Goal: Task Accomplishment & Management: Use online tool/utility

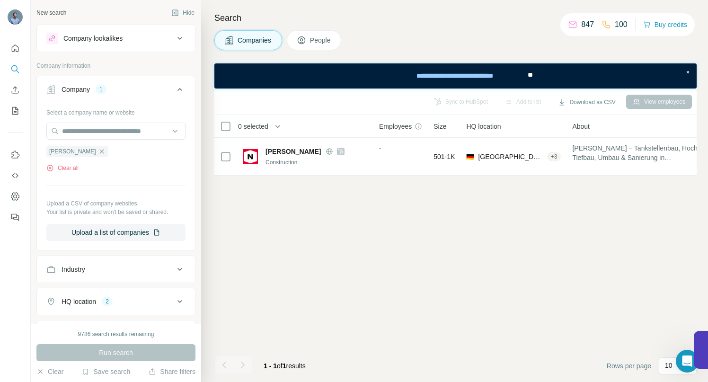
scroll to position [90, 0]
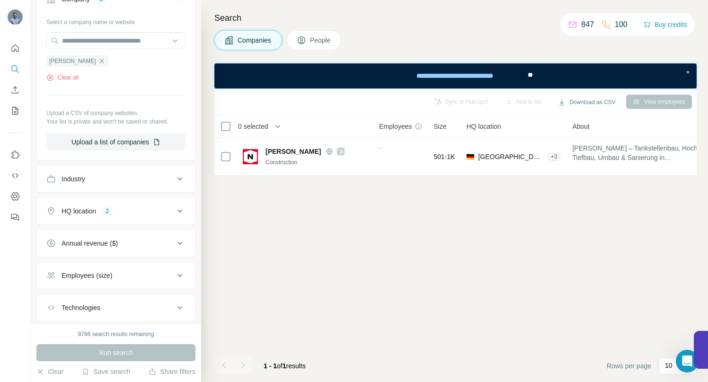
click at [174, 211] on icon at bounding box center [179, 210] width 11 height 11
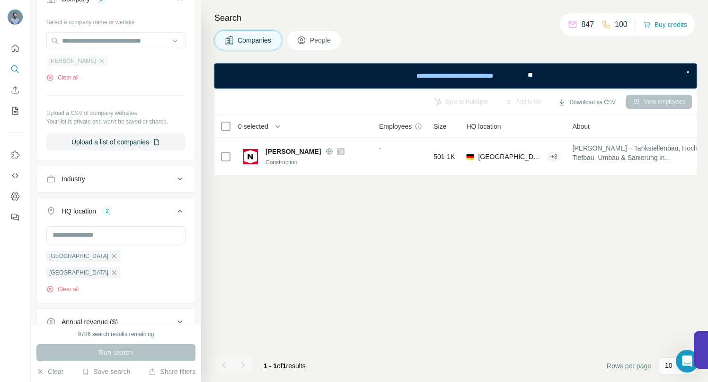
click at [88, 64] on div "Neubauer Bau" at bounding box center [77, 60] width 62 height 11
click at [98, 62] on icon "button" at bounding box center [102, 61] width 8 height 8
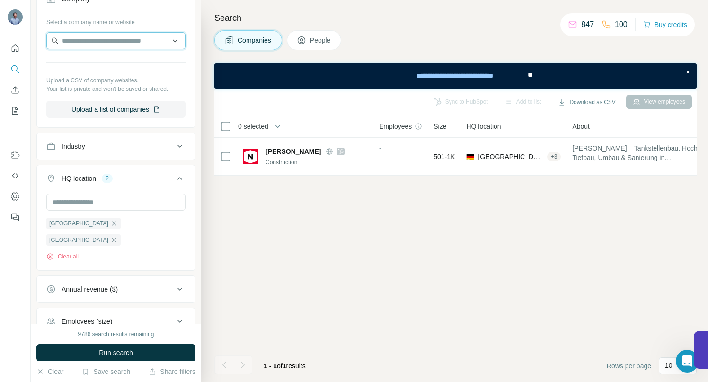
click at [92, 39] on input "text" at bounding box center [115, 40] width 139 height 17
drag, startPoint x: 117, startPoint y: 43, endPoint x: 40, endPoint y: 41, distance: 76.7
click at [40, 41] on div "**********" at bounding box center [116, 69] width 158 height 111
paste input "**********"
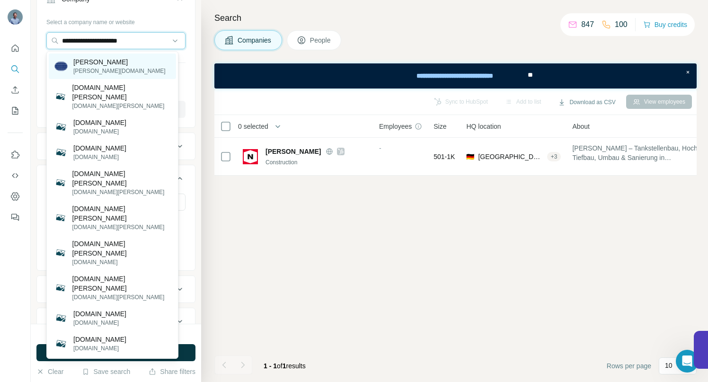
type input "**********"
click at [88, 62] on p "Helling" at bounding box center [119, 61] width 92 height 9
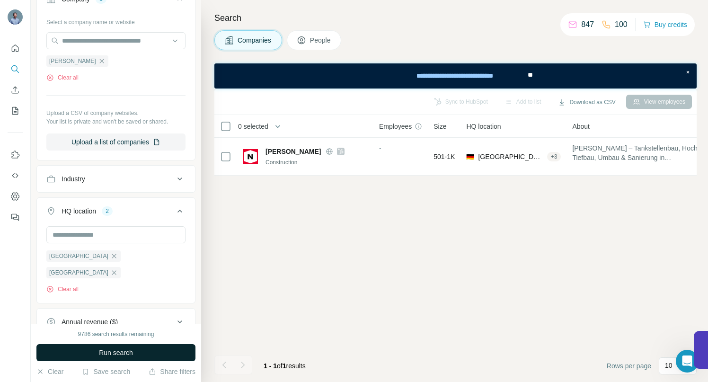
click at [80, 348] on button "Run search" at bounding box center [115, 352] width 159 height 17
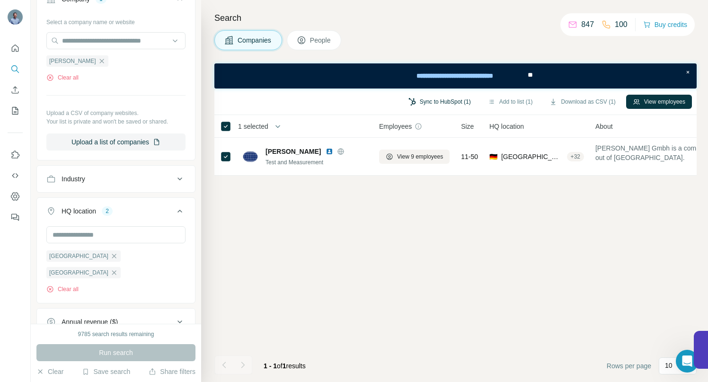
click at [429, 102] on button "Sync to HubSpot (1)" at bounding box center [440, 102] width 76 height 14
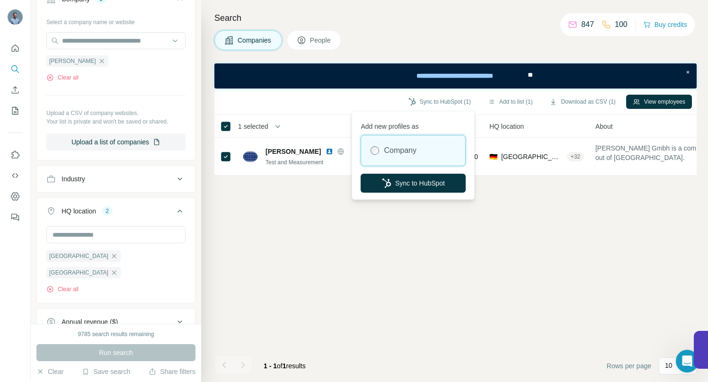
click at [420, 183] on button "Sync to HubSpot" at bounding box center [413, 183] width 105 height 19
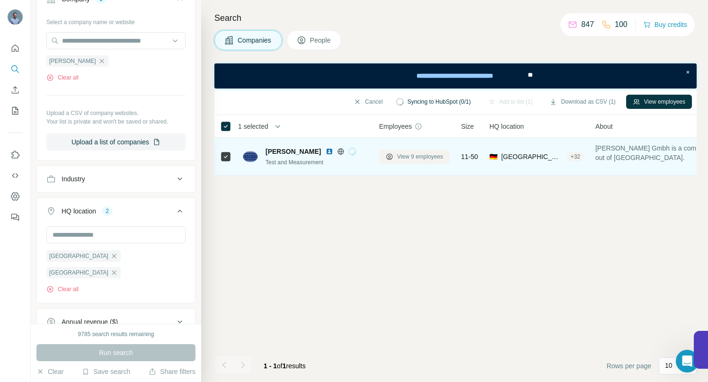
click at [410, 158] on span "View 9 employees" at bounding box center [420, 156] width 46 height 9
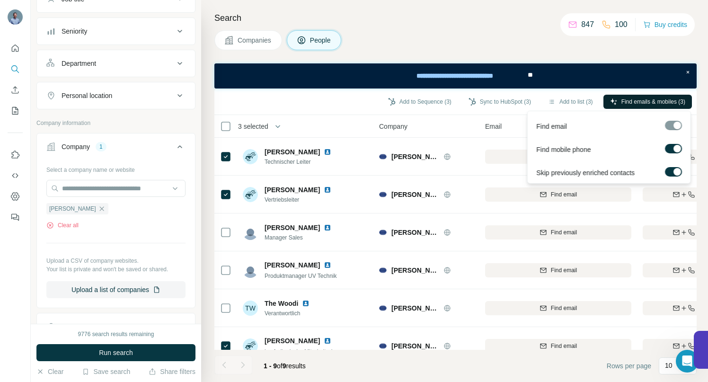
click at [616, 103] on button "Find emails & mobiles (3)" at bounding box center [648, 102] width 89 height 14
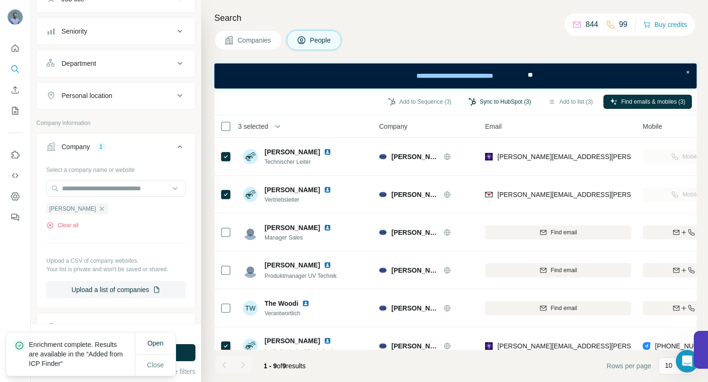
click at [481, 100] on button "Sync to HubSpot (3)" at bounding box center [500, 102] width 76 height 14
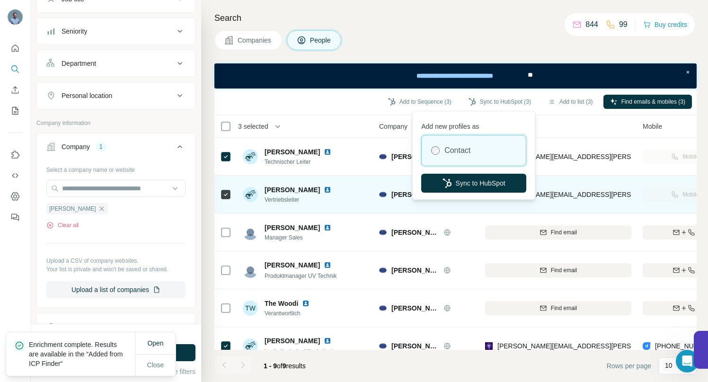
click at [476, 181] on button "Sync to HubSpot" at bounding box center [473, 183] width 105 height 19
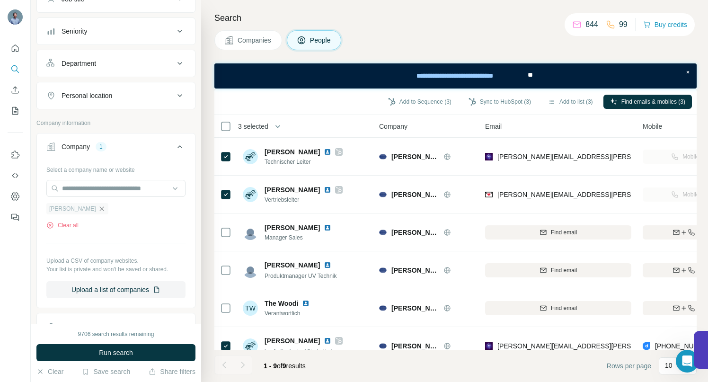
click at [98, 207] on icon "button" at bounding box center [102, 209] width 8 height 8
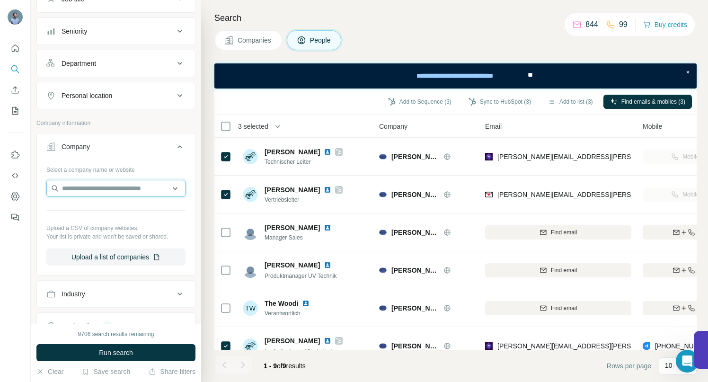
click at [73, 191] on input "text" at bounding box center [115, 188] width 139 height 17
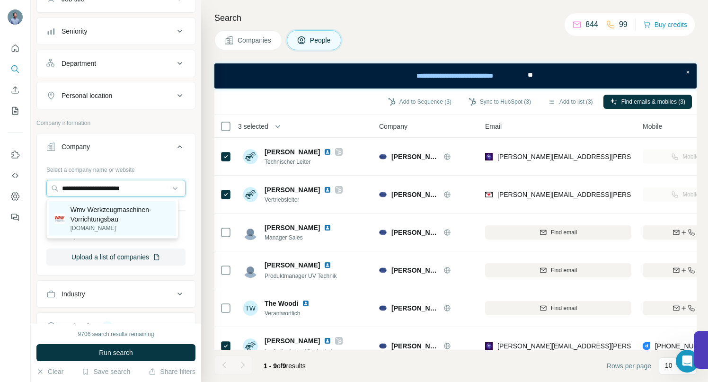
type input "**********"
click at [99, 214] on p "Wmv Werkzeugmaschinen-Vorrichtungsbau" at bounding box center [121, 214] width 100 height 19
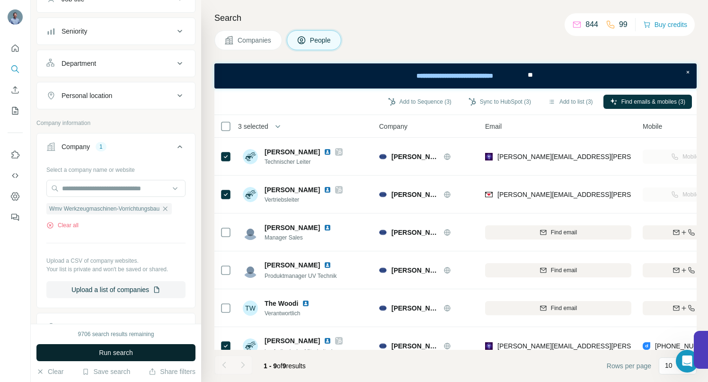
click at [106, 349] on span "Run search" at bounding box center [116, 352] width 34 height 9
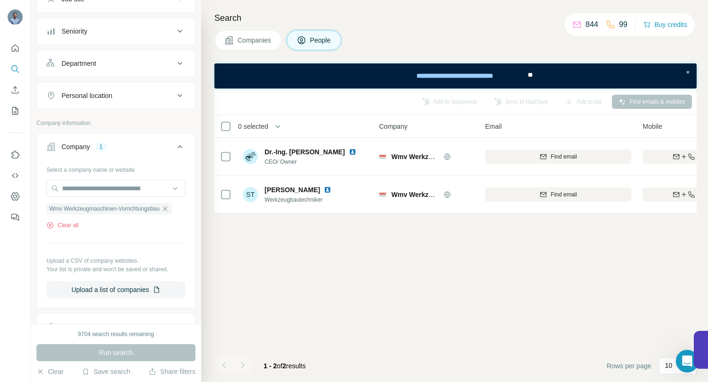
click at [259, 37] on span "Companies" at bounding box center [255, 40] width 35 height 9
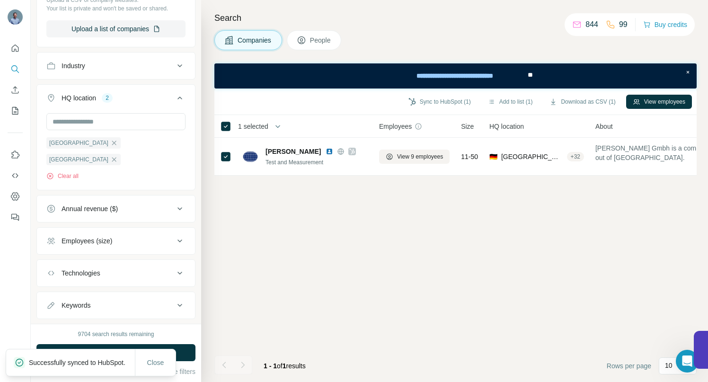
scroll to position [210, 0]
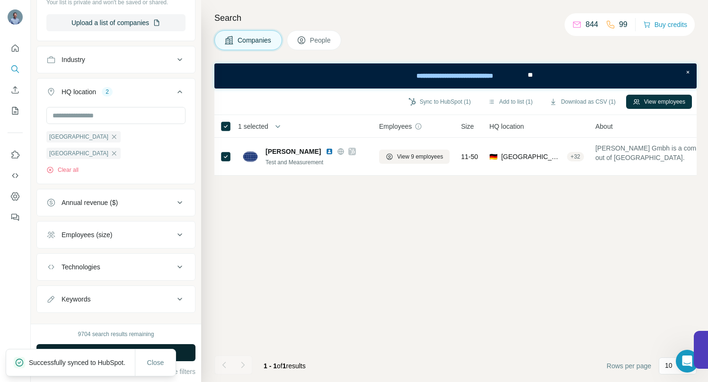
click at [184, 355] on button "Run search" at bounding box center [115, 352] width 159 height 17
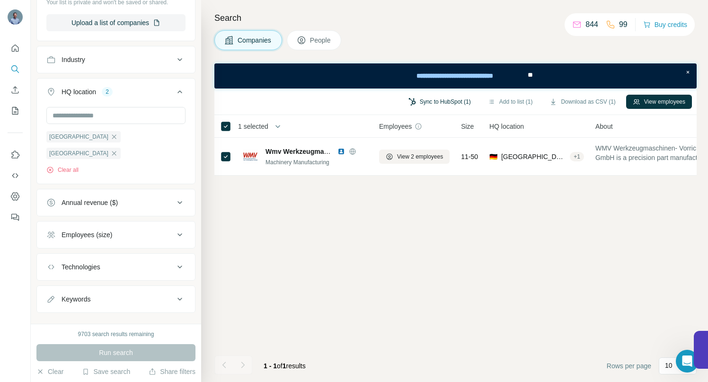
click at [439, 103] on button "Sync to HubSpot (1)" at bounding box center [440, 102] width 76 height 14
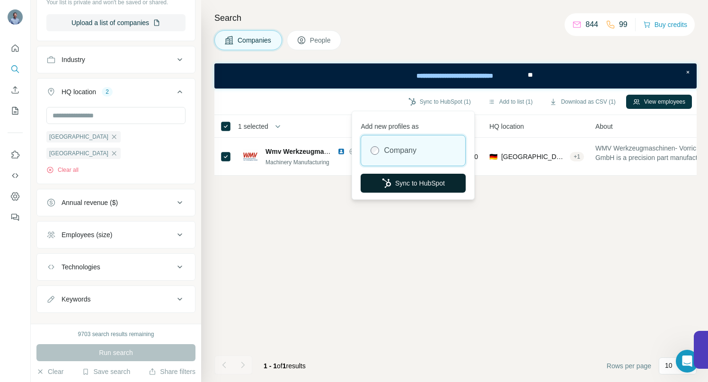
click at [421, 182] on button "Sync to HubSpot" at bounding box center [413, 183] width 105 height 19
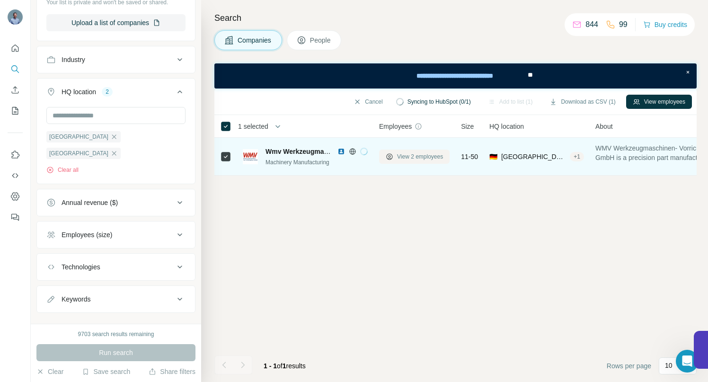
click at [400, 156] on span "View 2 employees" at bounding box center [420, 156] width 46 height 9
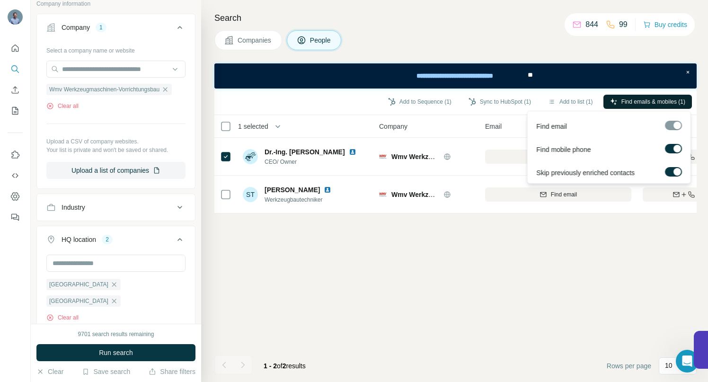
click at [623, 100] on span "Find emails & mobiles (1)" at bounding box center [654, 102] width 64 height 9
click at [631, 98] on span "Find emails & mobiles (1)" at bounding box center [654, 102] width 64 height 9
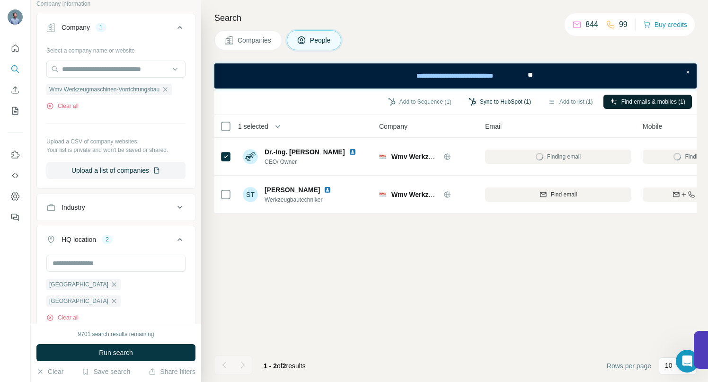
click at [478, 103] on button "Sync to HubSpot (1)" at bounding box center [500, 102] width 76 height 14
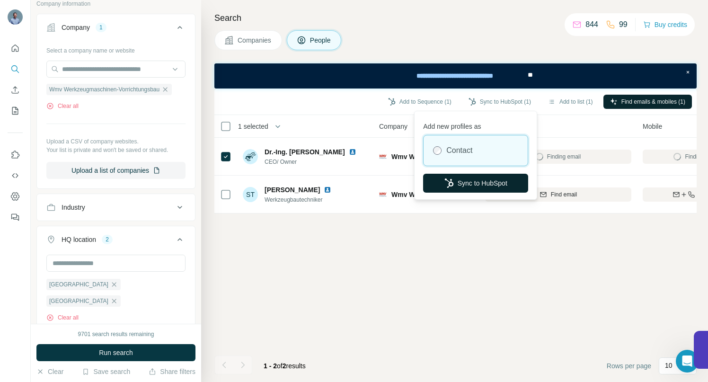
click at [467, 184] on button "Sync to HubSpot" at bounding box center [475, 183] width 105 height 19
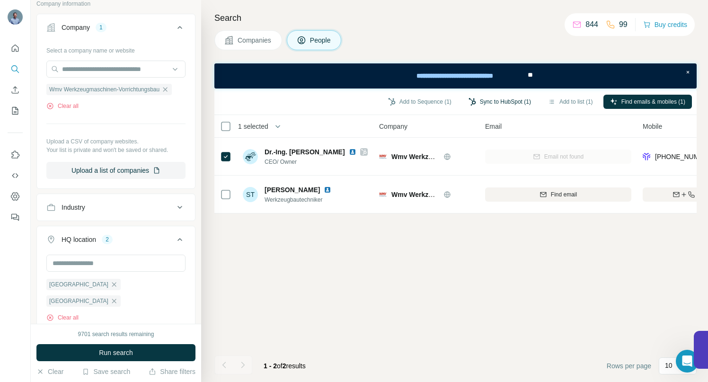
click at [476, 99] on button "Sync to HubSpot (1)" at bounding box center [500, 102] width 76 height 14
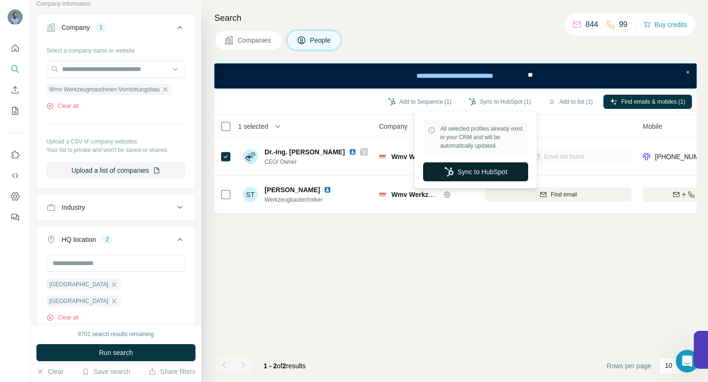
click at [460, 174] on button "Sync to HubSpot" at bounding box center [475, 171] width 105 height 19
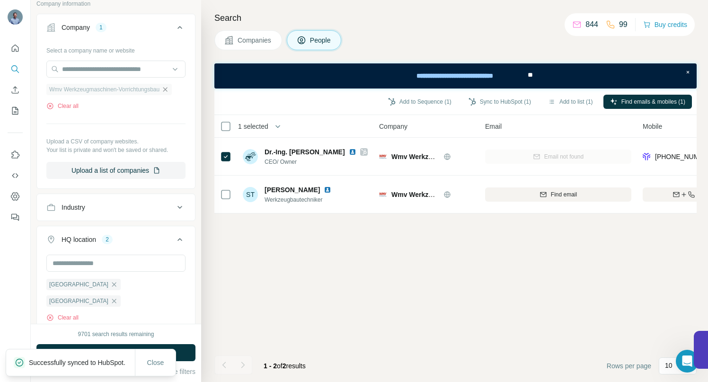
click at [169, 90] on icon "button" at bounding box center [165, 90] width 8 height 8
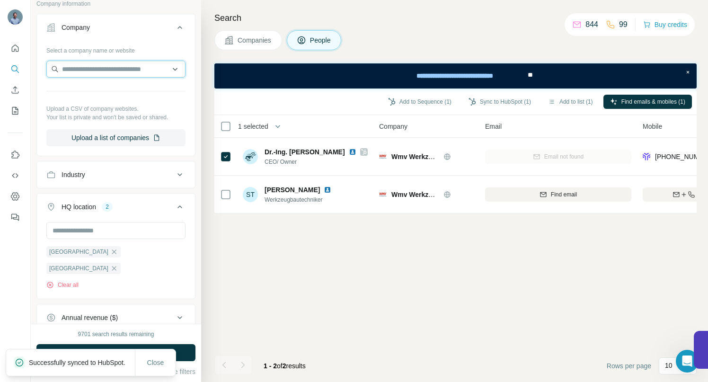
click at [107, 66] on input "text" at bounding box center [115, 69] width 139 height 17
paste input "**********"
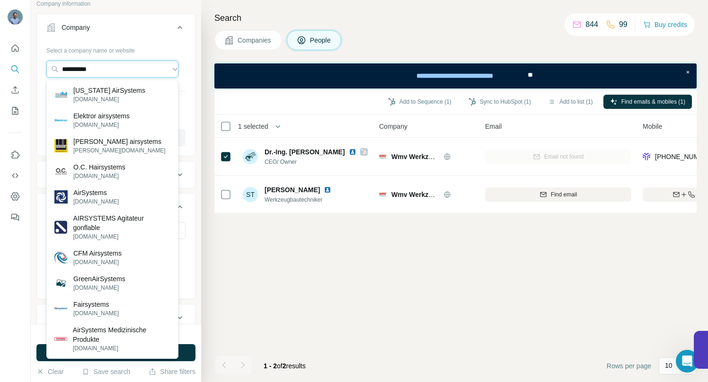
drag, startPoint x: 115, startPoint y: 67, endPoint x: 44, endPoint y: 66, distance: 71.5
click at [46, 67] on input "**********" at bounding box center [112, 69] width 132 height 17
paste input "**********"
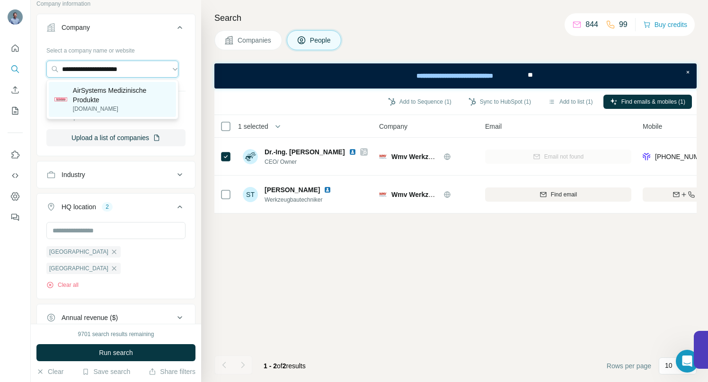
type input "**********"
click at [117, 98] on p "AirSystems Medizinische Produkte" at bounding box center [122, 95] width 98 height 19
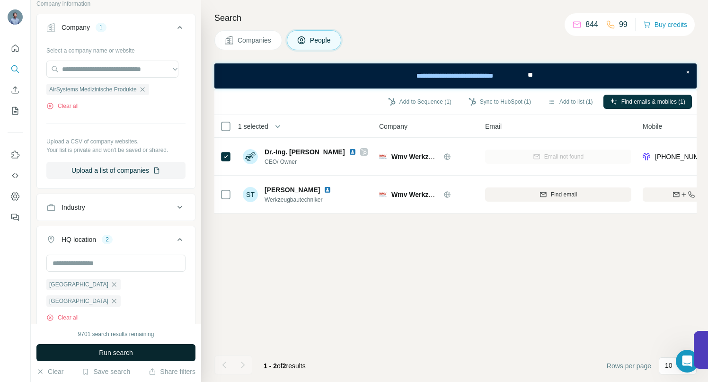
click at [118, 348] on span "Run search" at bounding box center [116, 352] width 34 height 9
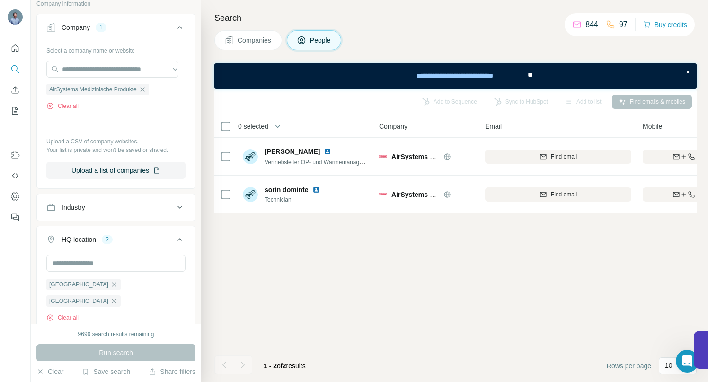
click at [257, 36] on span "Companies" at bounding box center [255, 40] width 35 height 9
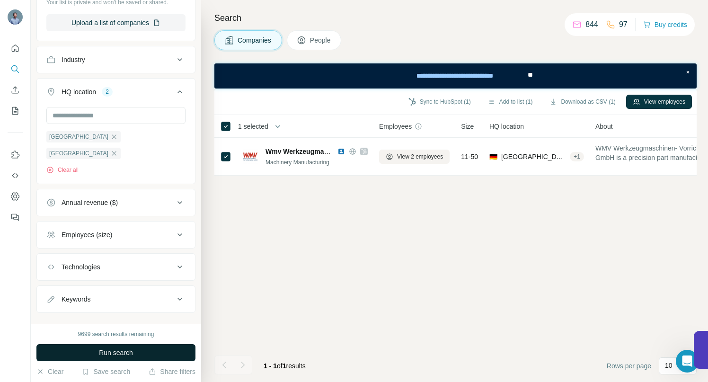
click at [141, 351] on button "Run search" at bounding box center [115, 352] width 159 height 17
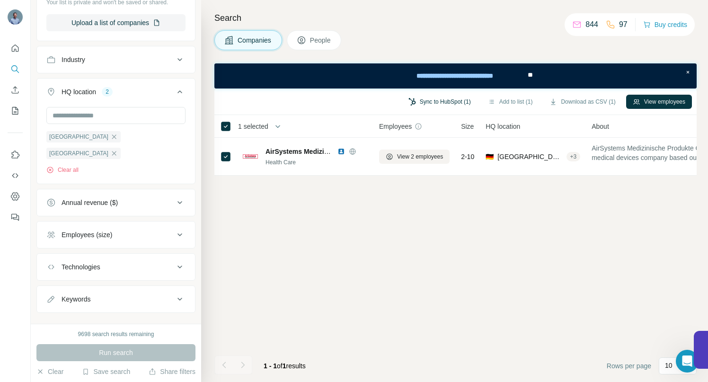
click at [435, 100] on button "Sync to HubSpot (1)" at bounding box center [440, 102] width 76 height 14
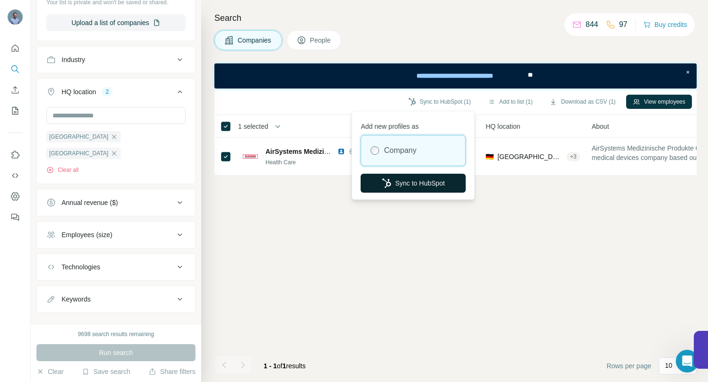
click at [412, 188] on button "Sync to HubSpot" at bounding box center [413, 183] width 105 height 19
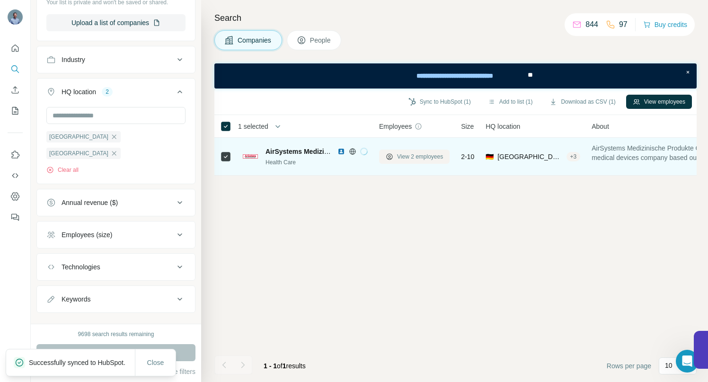
click at [407, 156] on span "View 2 employees" at bounding box center [420, 156] width 46 height 9
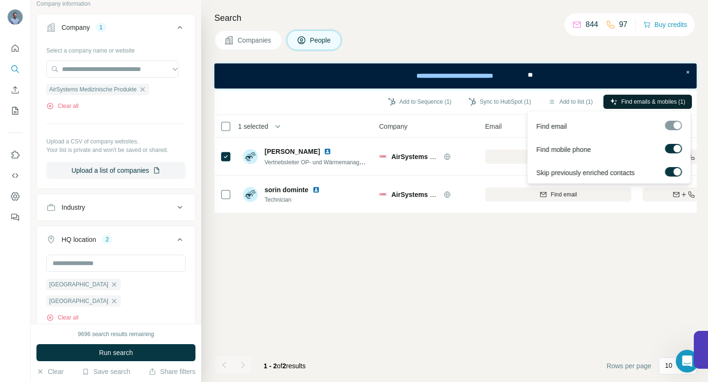
click at [616, 97] on button "Find emails & mobiles (1)" at bounding box center [648, 102] width 89 height 14
click at [485, 100] on button "Sync to HubSpot (1)" at bounding box center [500, 102] width 76 height 14
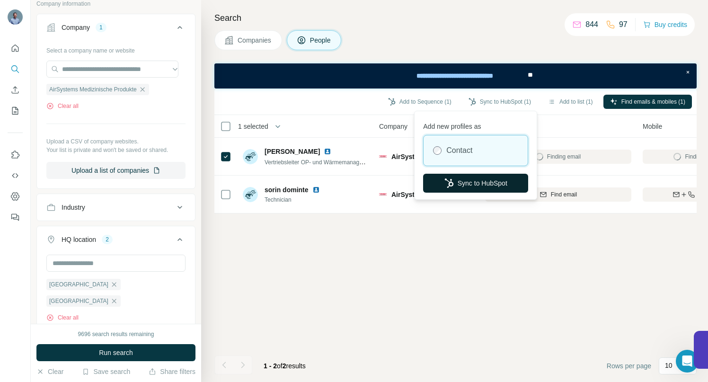
click at [481, 183] on button "Sync to HubSpot" at bounding box center [475, 183] width 105 height 19
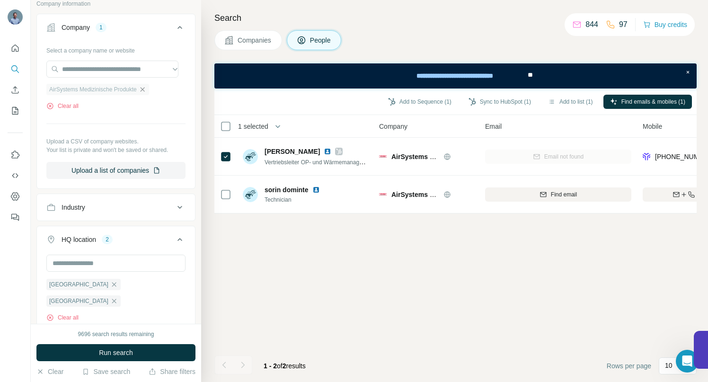
click at [146, 89] on icon "button" at bounding box center [143, 90] width 8 height 8
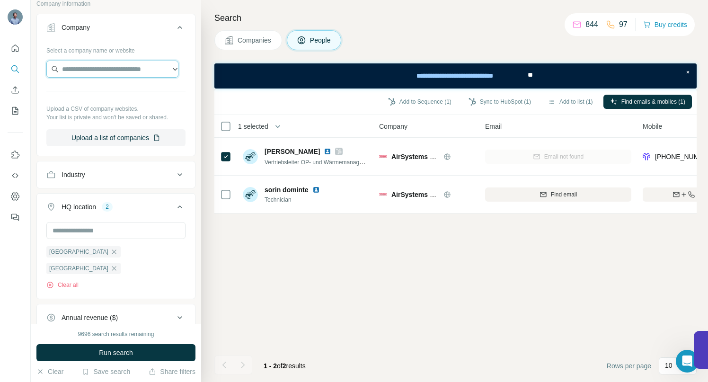
click at [133, 71] on input "text" at bounding box center [112, 69] width 132 height 17
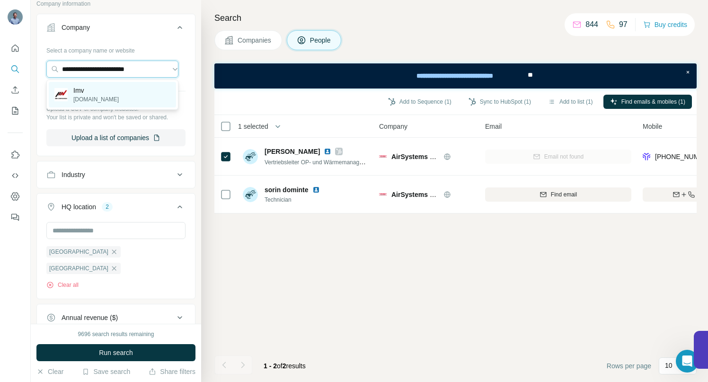
type input "**********"
click at [79, 91] on p "Imv" at bounding box center [95, 90] width 45 height 9
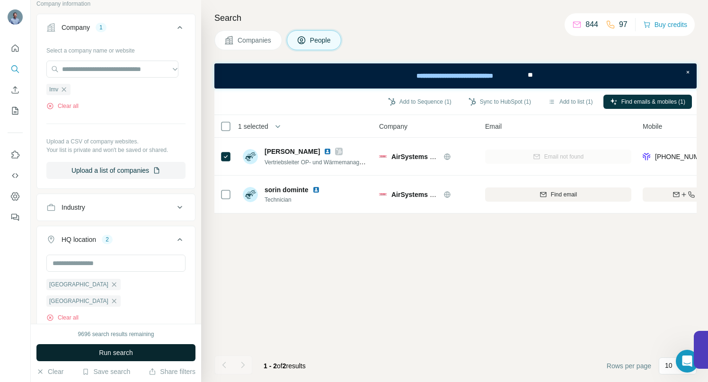
click at [95, 353] on button "Run search" at bounding box center [115, 352] width 159 height 17
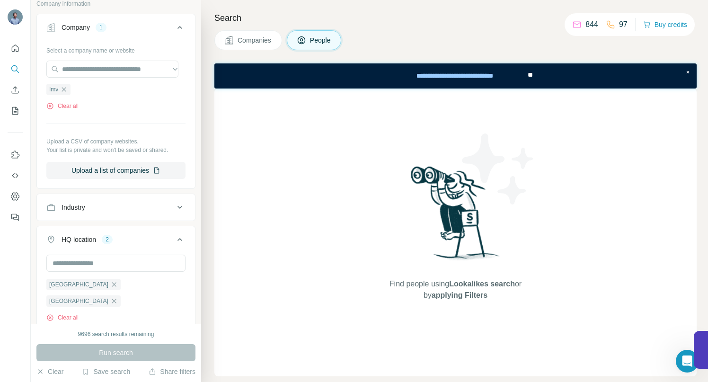
click at [259, 44] on span "Companies" at bounding box center [255, 40] width 35 height 9
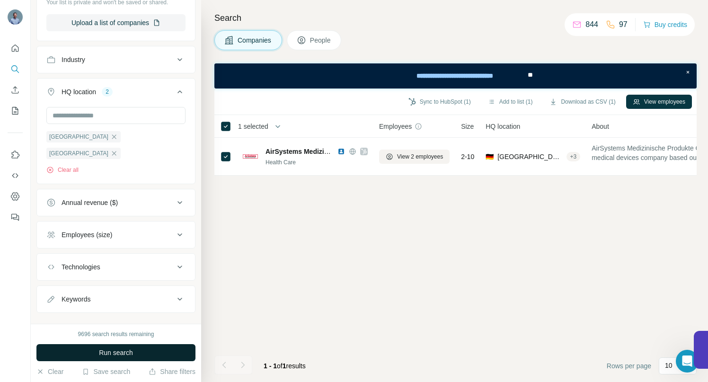
click at [152, 351] on button "Run search" at bounding box center [115, 352] width 159 height 17
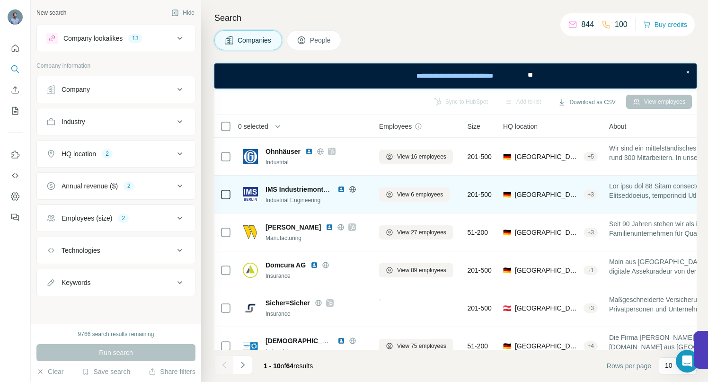
scroll to position [172, 0]
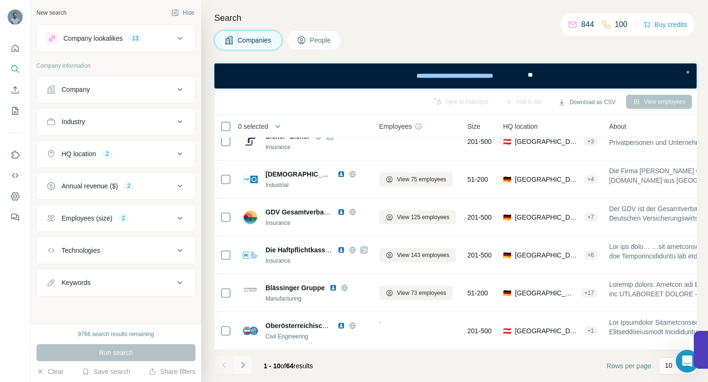
click at [246, 366] on icon "Navigate to next page" at bounding box center [242, 364] width 9 height 9
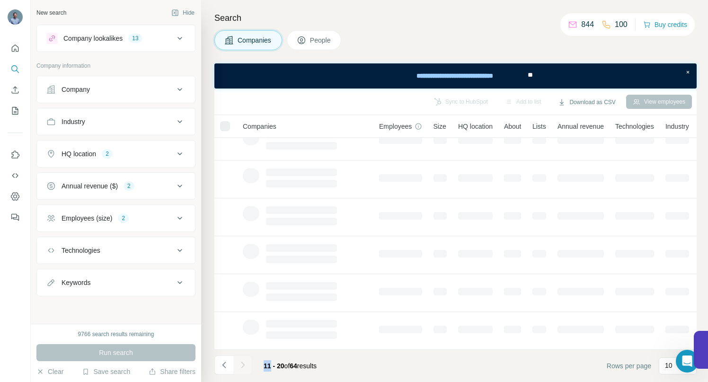
click at [246, 366] on div at bounding box center [242, 364] width 19 height 19
click at [246, 366] on icon "Navigate to next page" at bounding box center [242, 364] width 9 height 9
click at [246, 366] on div at bounding box center [242, 364] width 19 height 19
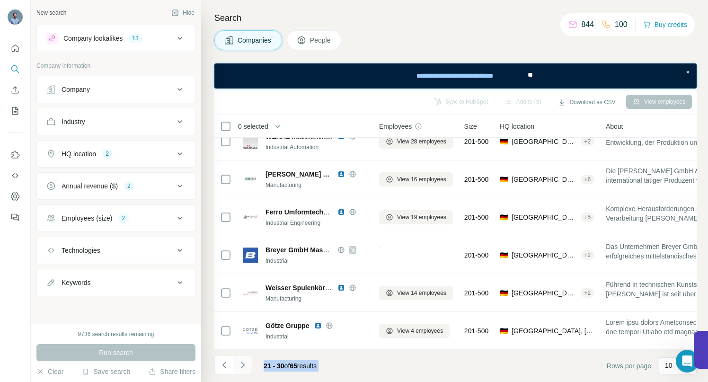
click at [246, 366] on icon "Navigate to next page" at bounding box center [242, 364] width 9 height 9
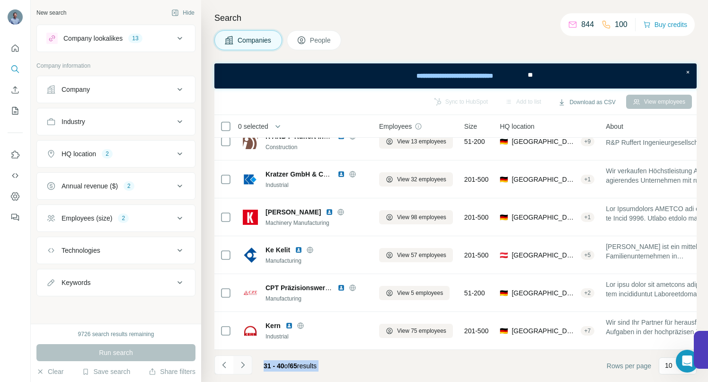
click at [244, 368] on icon "Navigate to next page" at bounding box center [242, 364] width 9 height 9
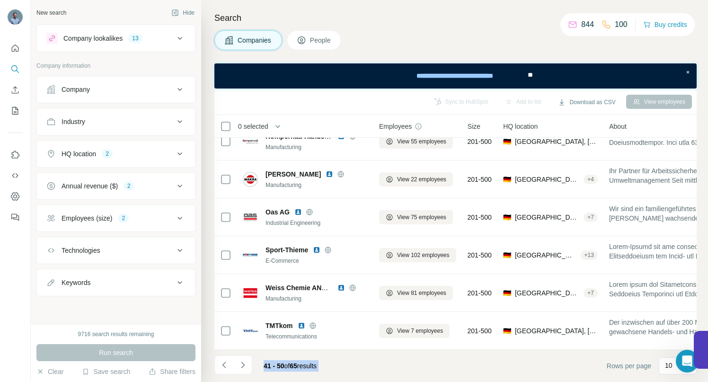
click at [244, 368] on icon "Navigate to next page" at bounding box center [242, 364] width 9 height 9
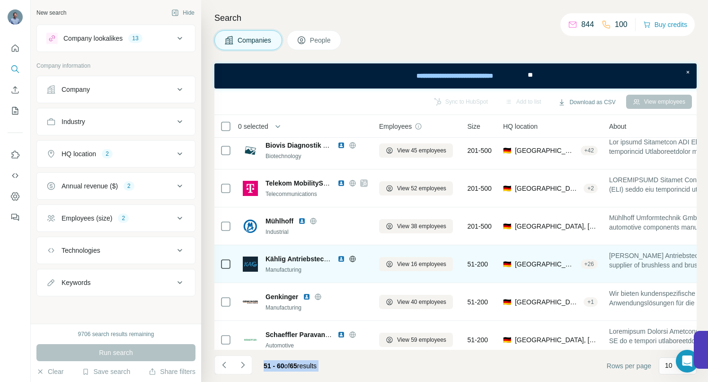
scroll to position [140, 0]
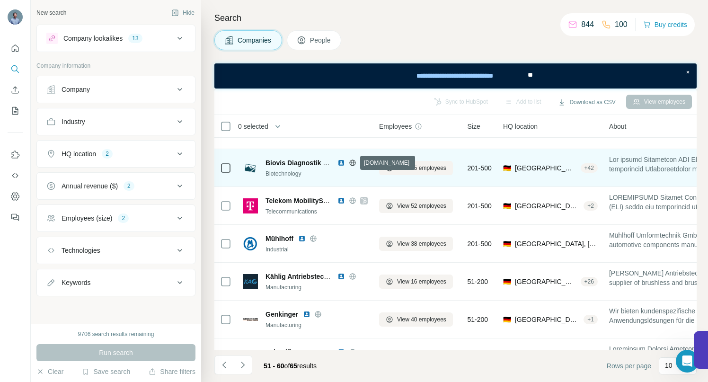
click at [352, 163] on icon at bounding box center [353, 163] width 8 height 8
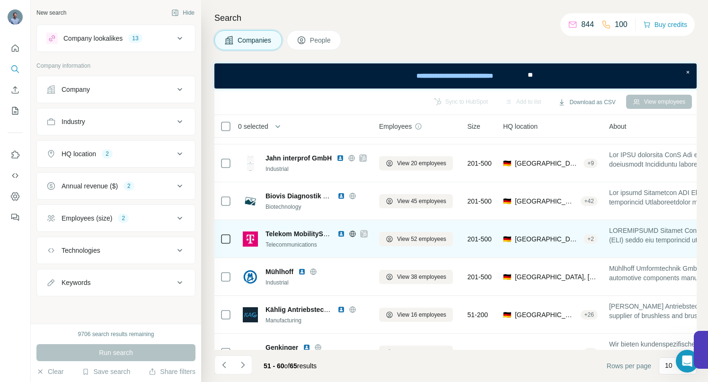
scroll to position [0, 0]
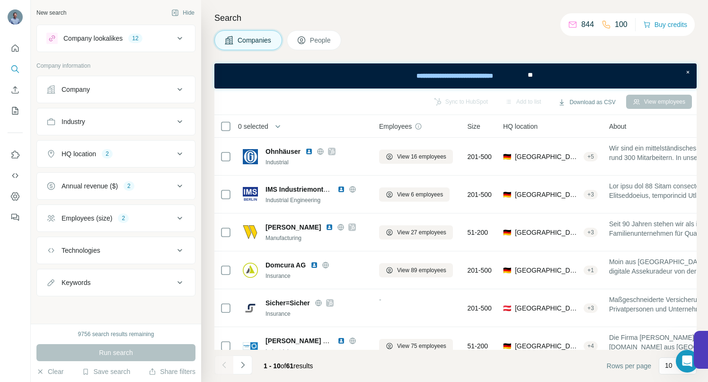
click at [182, 36] on icon at bounding box center [179, 38] width 11 height 11
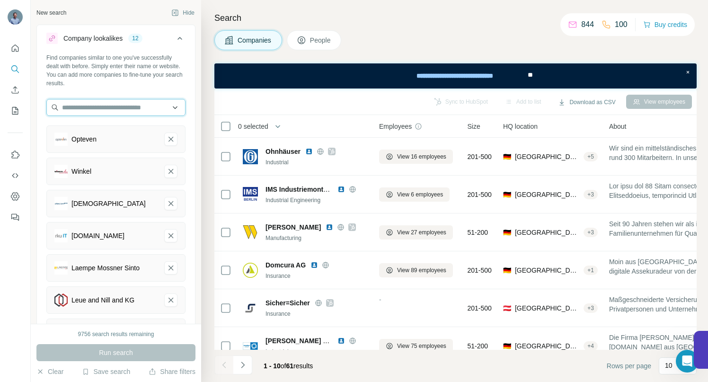
click at [101, 103] on input "text" at bounding box center [115, 107] width 139 height 17
paste input "**********"
type input "**********"
